Goal: Obtain resource: Obtain resource

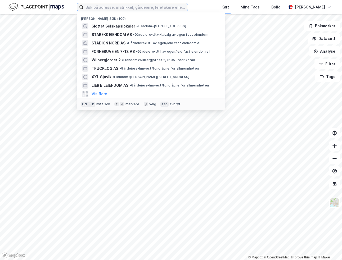
click at [103, 8] on input at bounding box center [135, 7] width 104 height 8
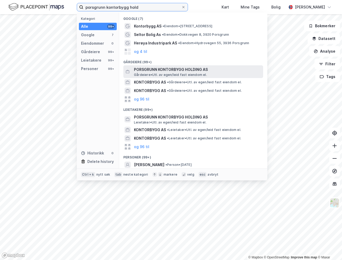
type input "porsgrunn kontorbygg hold"
click at [181, 70] on span "PORSGRUNN KONTORBYGG HOLDING AS" at bounding box center [197, 69] width 127 height 6
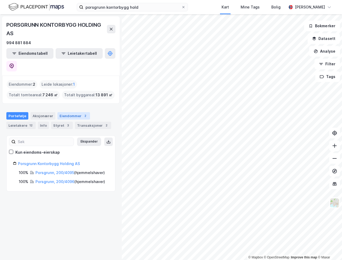
click at [62, 112] on div "Eiendommer 2" at bounding box center [73, 115] width 33 height 7
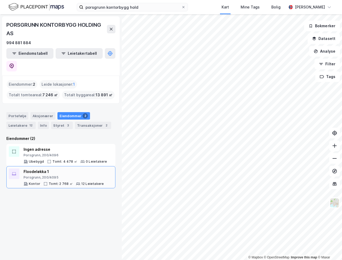
click at [63, 169] on div "Floodeløkka 1" at bounding box center [64, 172] width 80 height 6
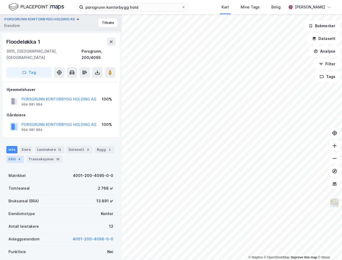
click at [16, 156] on div "ESG 4" at bounding box center [15, 159] width 18 height 7
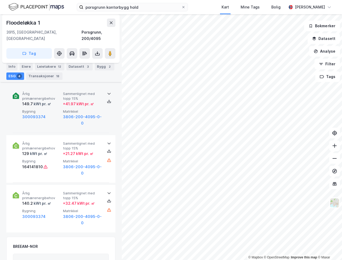
scroll to position [238, 0]
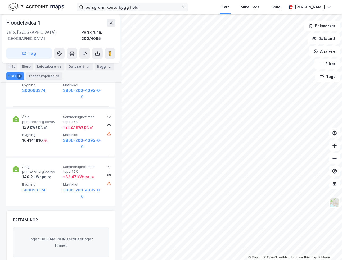
drag, startPoint x: 194, startPoint y: 6, endPoint x: 157, endPoint y: 8, distance: 37.1
click at [185, 6] on icon at bounding box center [183, 7] width 3 height 3
click at [181, 6] on input "porsgrunn kontorbygg hold" at bounding box center [132, 7] width 98 height 8
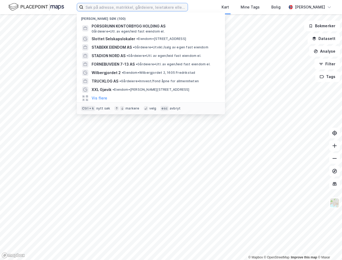
click at [135, 5] on input at bounding box center [135, 7] width 104 height 8
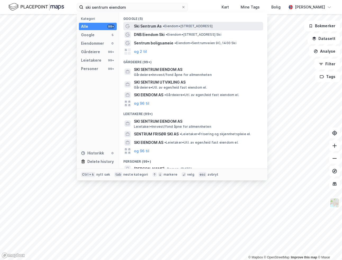
click at [152, 26] on span "Ski Sentrum As" at bounding box center [148, 26] width 28 height 6
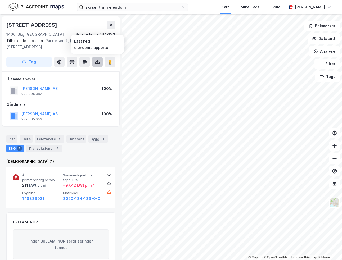
click at [95, 62] on icon at bounding box center [97, 63] width 4 height 2
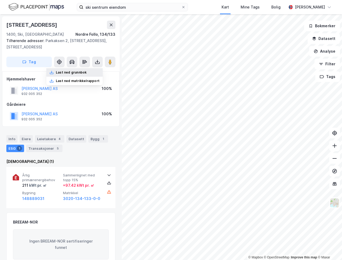
click at [77, 73] on div "Last ned grunnbok" at bounding box center [71, 72] width 31 height 4
click at [109, 23] on button at bounding box center [111, 25] width 8 height 8
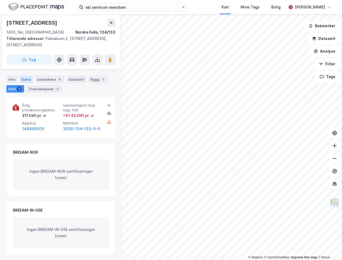
click at [26, 79] on div "Eiere" at bounding box center [26, 79] width 13 height 7
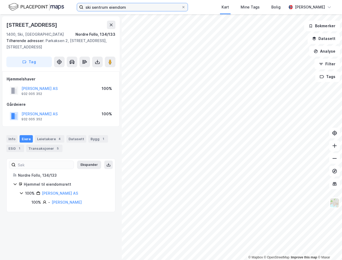
click at [132, 8] on input "ski sentrum eiendom" at bounding box center [132, 7] width 98 height 8
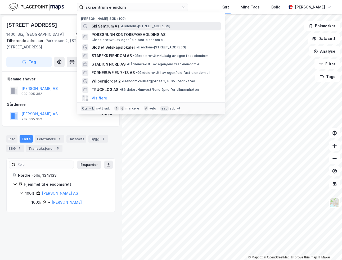
click at [109, 25] on span "Ski Sentrum As" at bounding box center [106, 26] width 28 height 6
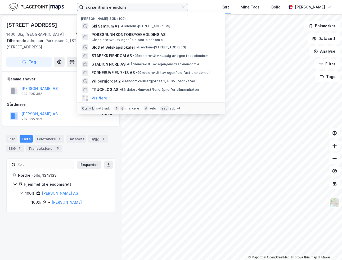
click at [137, 7] on input "ski sentrum eiendom" at bounding box center [132, 7] width 98 height 8
click at [141, 6] on input "ski sentrum eiendom" at bounding box center [132, 7] width 98 height 8
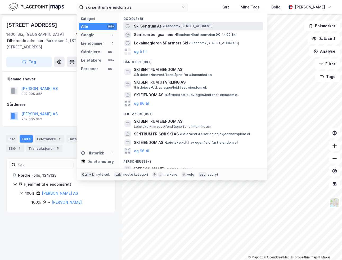
click at [183, 25] on span "• Eiendom • [STREET_ADDRESS]" at bounding box center [188, 26] width 50 height 4
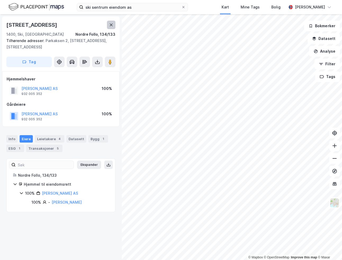
click at [112, 24] on icon at bounding box center [111, 25] width 3 height 3
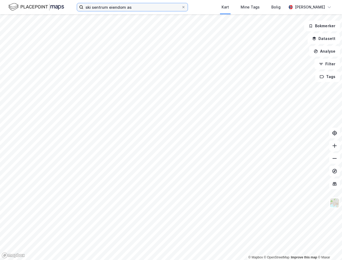
click at [135, 6] on input "ski sentrum eiendom as" at bounding box center [132, 7] width 98 height 8
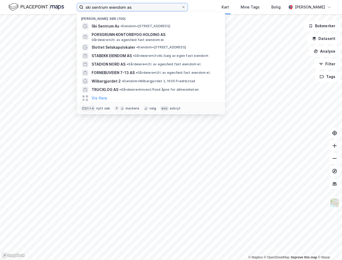
click at [139, 6] on input "ski sentrum eiendom as" at bounding box center [132, 7] width 98 height 8
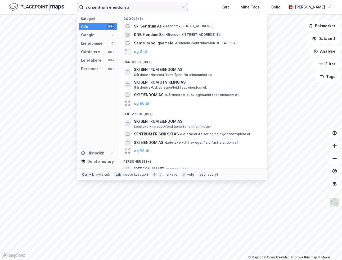
type input "ski sentrum eiendom as"
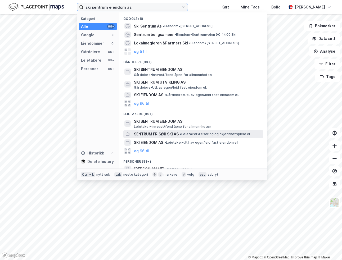
scroll to position [26, 0]
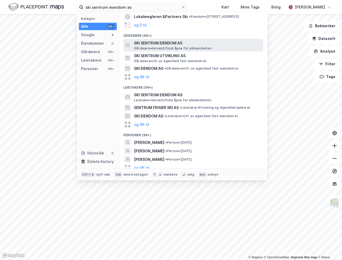
click at [171, 42] on span "SKI SENTRUM EIENDOM AS" at bounding box center [197, 43] width 127 height 6
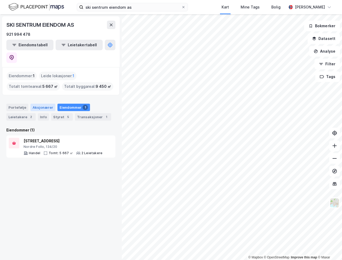
click at [37, 104] on div "Aksjonærer" at bounding box center [42, 107] width 25 height 7
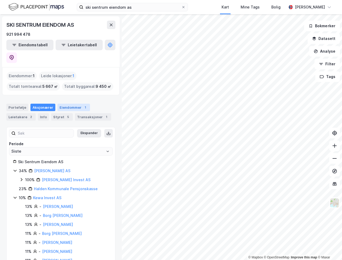
click at [61, 104] on div "Eiendommer 1" at bounding box center [73, 107] width 33 height 7
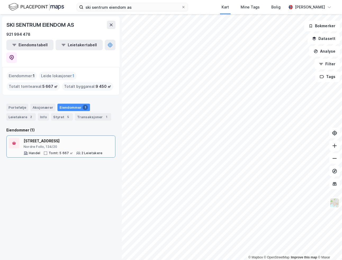
click at [34, 138] on div "[STREET_ADDRESS]" at bounding box center [63, 141] width 79 height 6
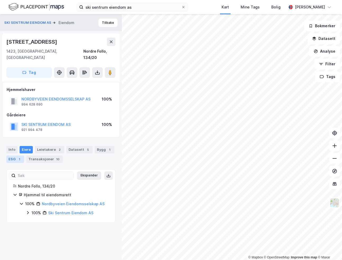
click at [16, 156] on div "ESG 1" at bounding box center [15, 159] width 18 height 7
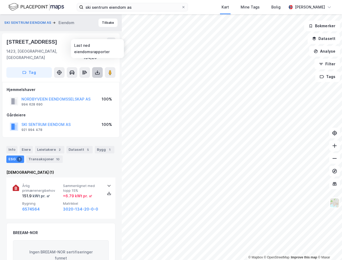
click at [98, 72] on icon at bounding box center [97, 72] width 2 height 1
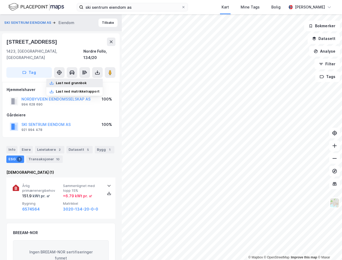
click at [72, 81] on div "Last ned grunnbok" at bounding box center [71, 83] width 31 height 4
click at [185, 7] on icon at bounding box center [183, 7] width 3 height 3
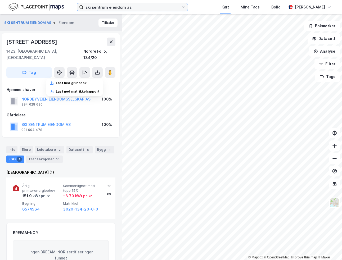
click at [181, 7] on input "ski sentrum eiendom as" at bounding box center [132, 7] width 98 height 8
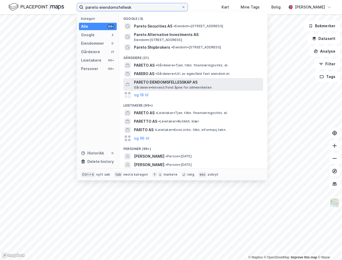
type input "pareto eiendomsfellesk"
click at [192, 84] on span "PARETO EIENDOMSFELLESSKAP AS" at bounding box center [197, 82] width 127 height 6
